Goal: Transaction & Acquisition: Purchase product/service

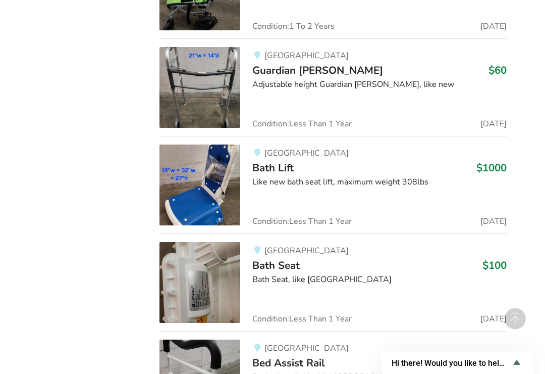
scroll to position [3120, 0]
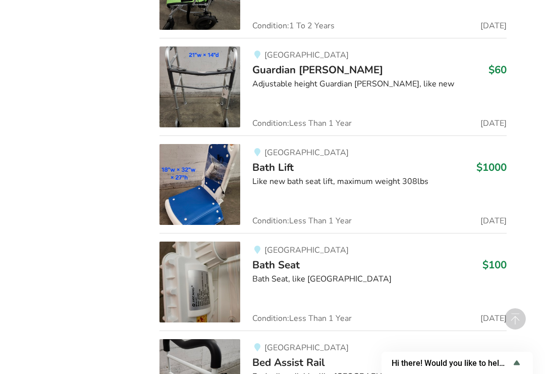
click at [220, 278] on img at bounding box center [200, 281] width 81 height 81
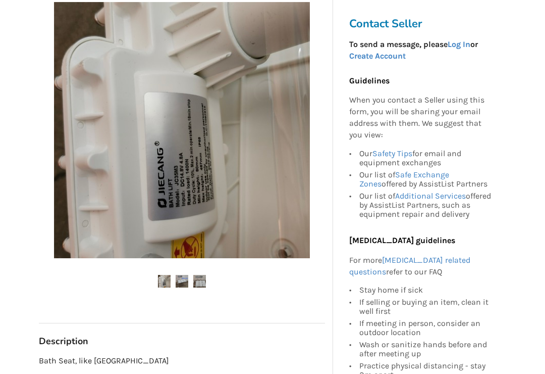
scroll to position [182, 0]
click at [205, 285] on img at bounding box center [199, 281] width 13 height 13
click at [206, 282] on img at bounding box center [199, 281] width 13 height 13
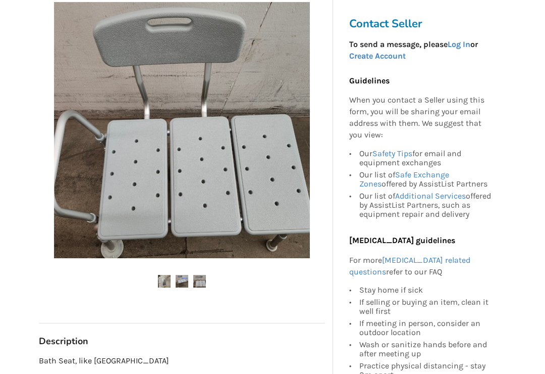
click at [186, 284] on img at bounding box center [182, 281] width 13 height 13
click at [186, 285] on img at bounding box center [182, 281] width 13 height 13
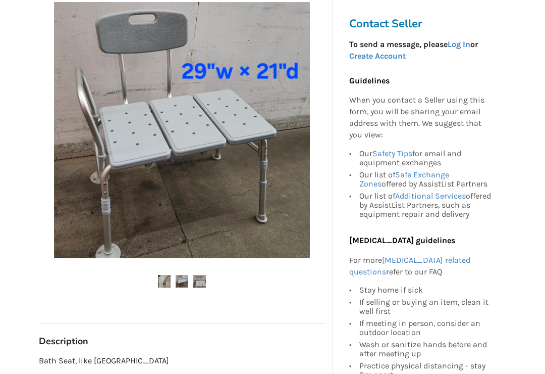
click at [205, 277] on img at bounding box center [199, 281] width 13 height 13
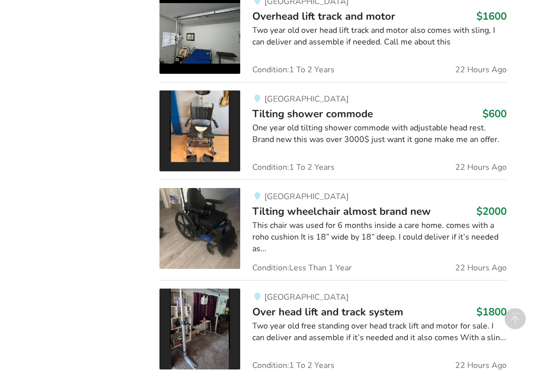
scroll to position [1301, 0]
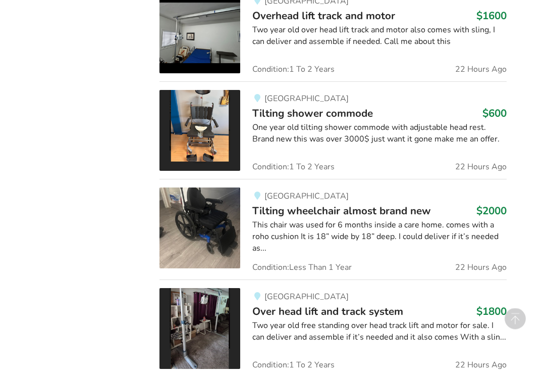
click at [213, 229] on img at bounding box center [200, 228] width 81 height 81
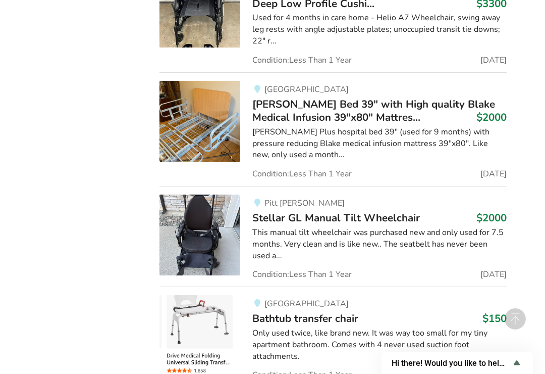
scroll to position [6971, 0]
